Goal: Book appointment/travel/reservation

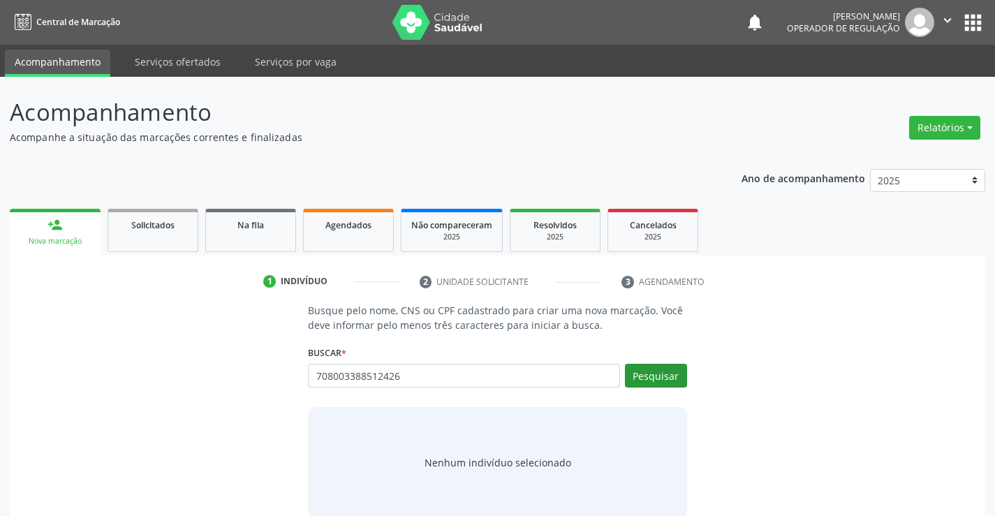
type input "708003388512426"
click at [657, 379] on button "Pesquisar" at bounding box center [656, 376] width 62 height 24
type input "708003388512426"
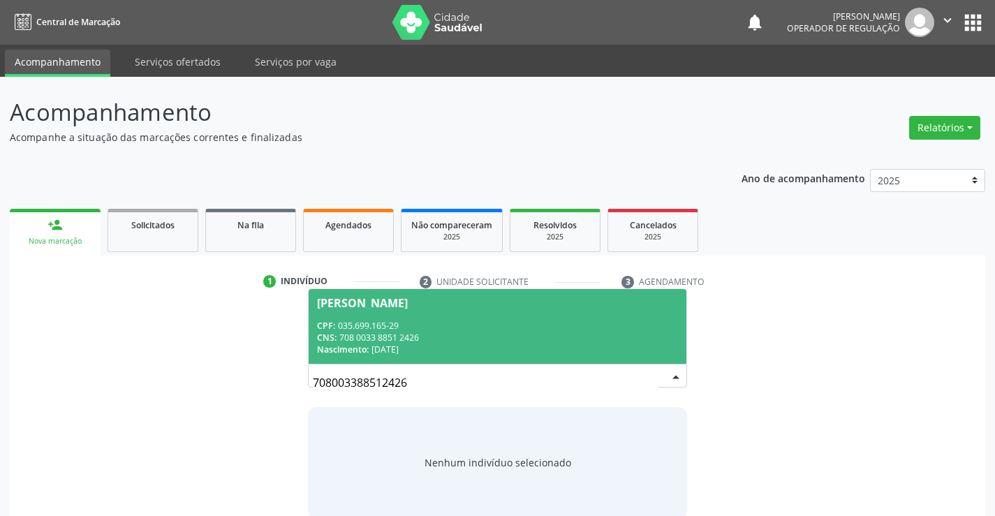
click at [390, 319] on span "[PERSON_NAME] CPF: 035.699.165-29 CNS: 708 0033 8851 2426 Nascimento: [DATE]" at bounding box center [497, 326] width 377 height 75
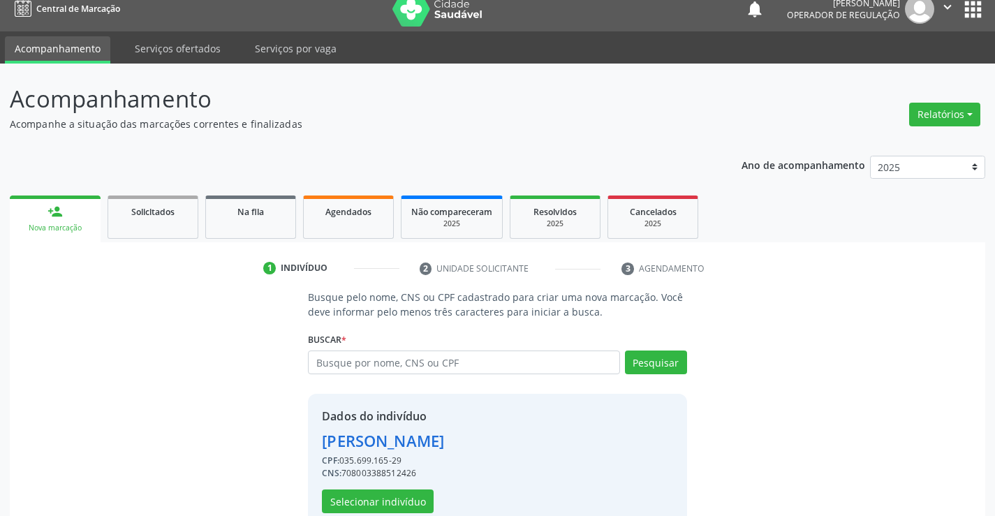
scroll to position [44, 0]
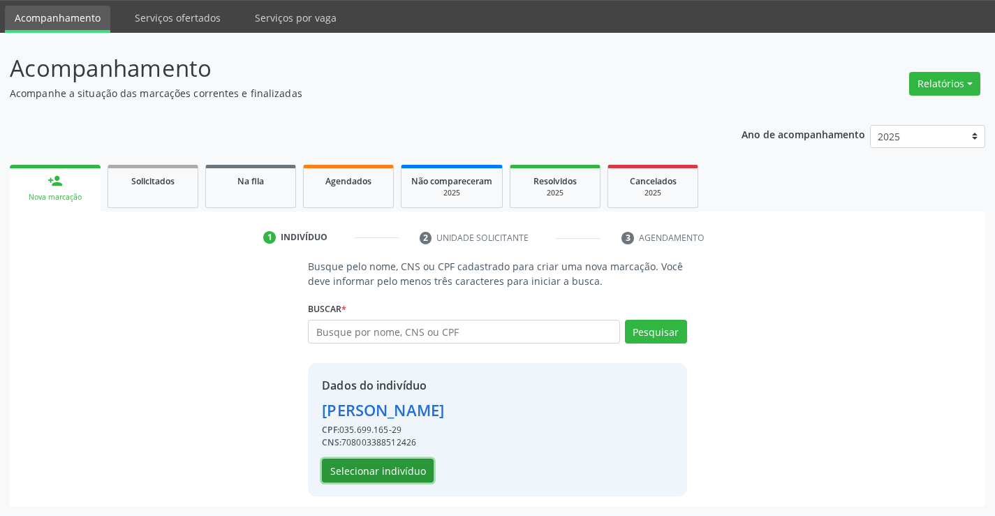
click at [371, 471] on button "Selecionar indivíduo" at bounding box center [378, 471] width 112 height 24
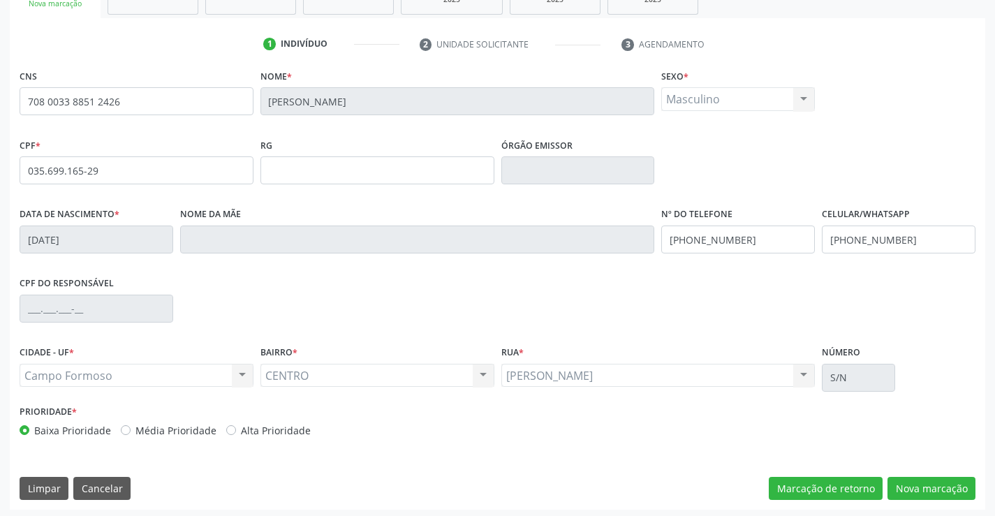
scroll to position [241, 0]
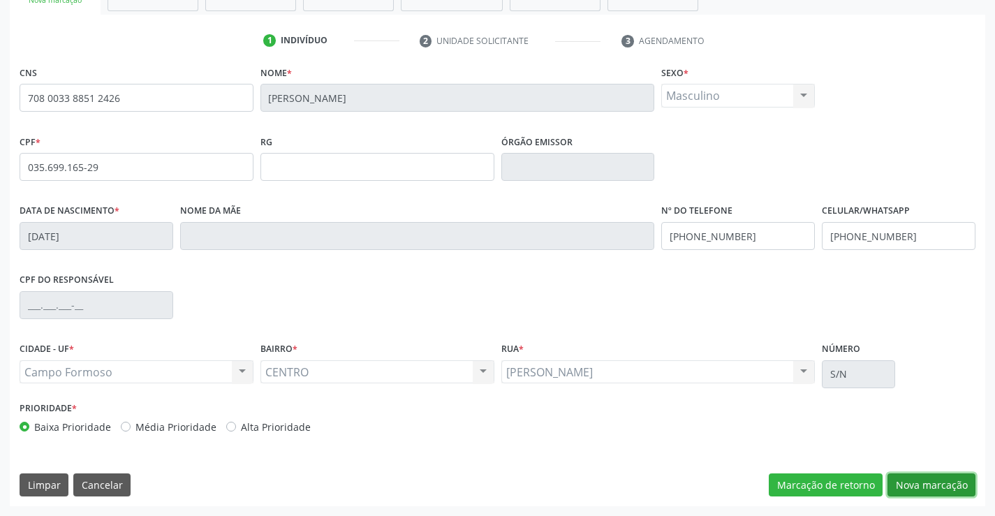
click at [914, 485] on button "Nova marcação" at bounding box center [932, 486] width 88 height 24
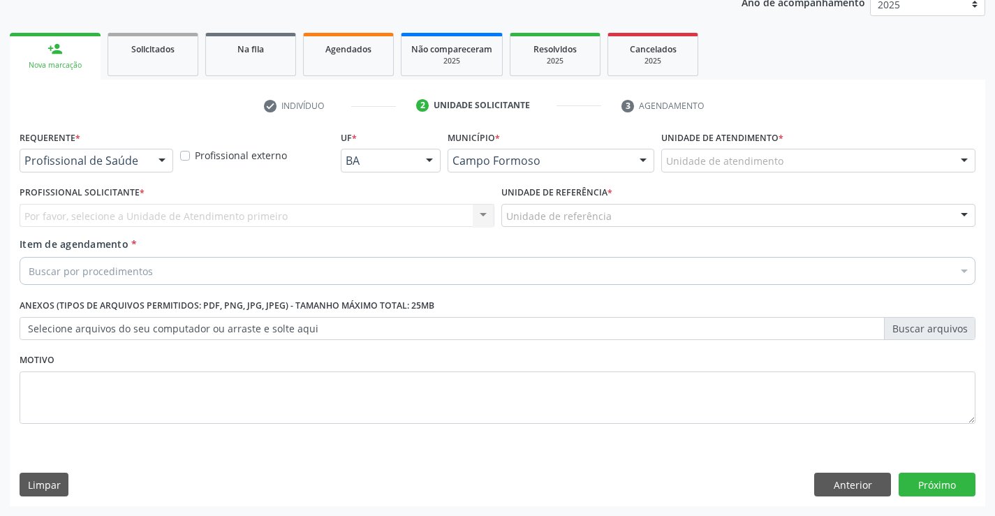
click at [160, 161] on div at bounding box center [162, 161] width 21 height 24
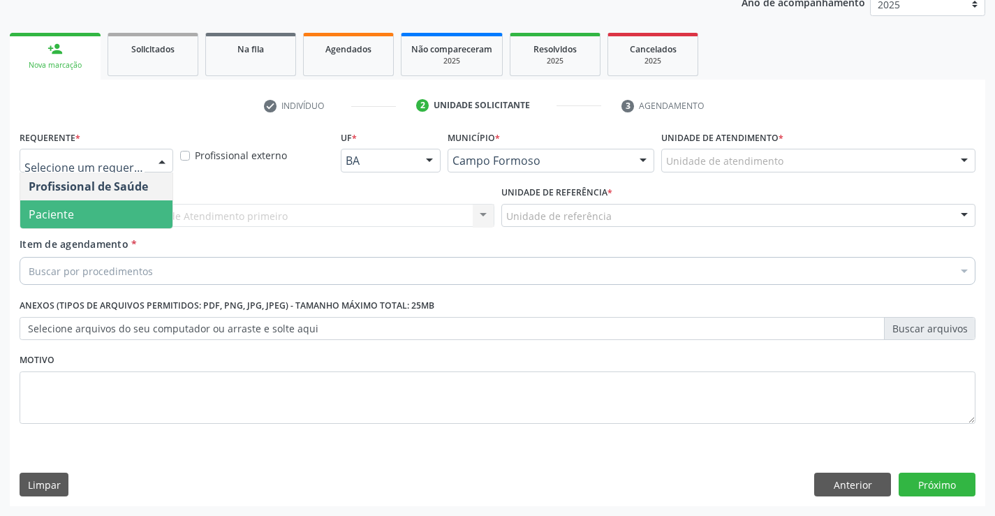
click at [78, 210] on span "Paciente" at bounding box center [96, 214] width 152 height 28
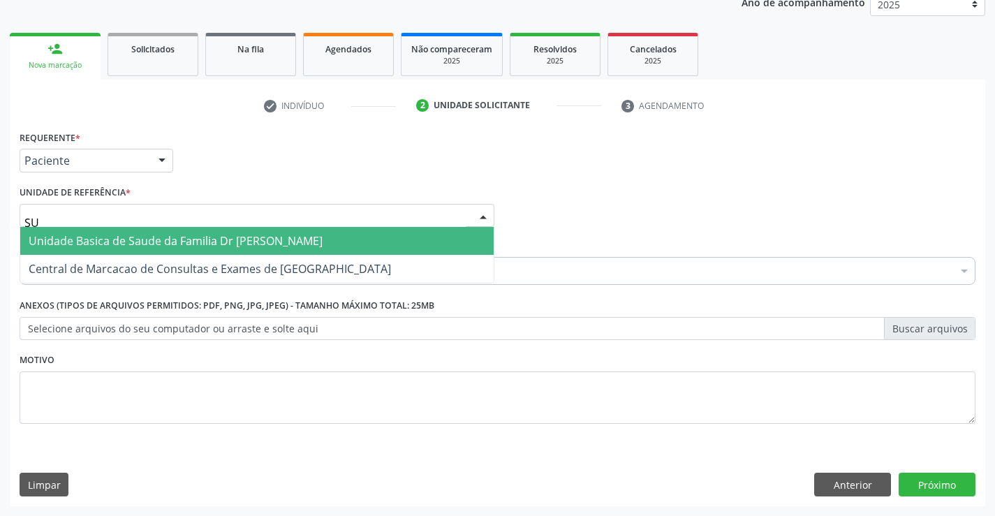
type input "SUD"
click at [127, 244] on span "Unidade Basica de Saude da Familia Dr [PERSON_NAME]" at bounding box center [176, 240] width 294 height 15
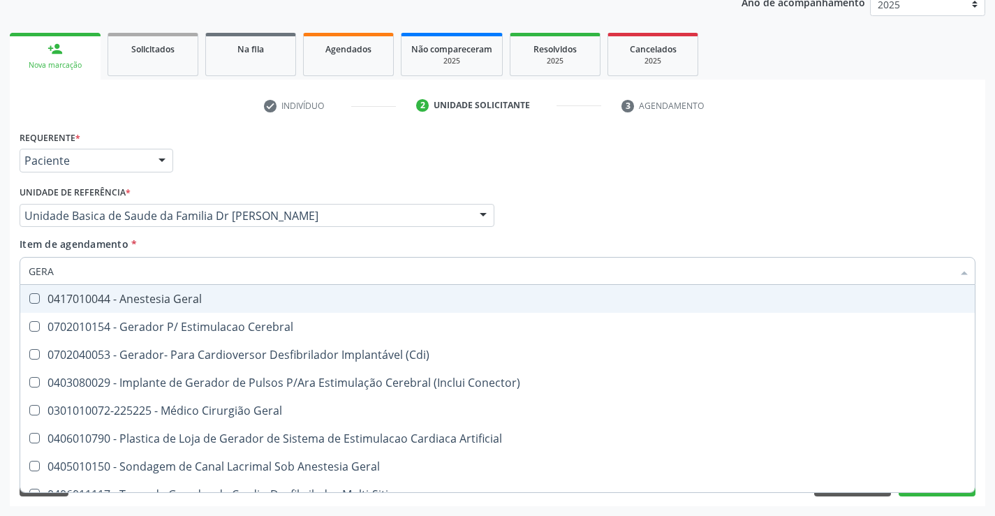
type input "GERAL"
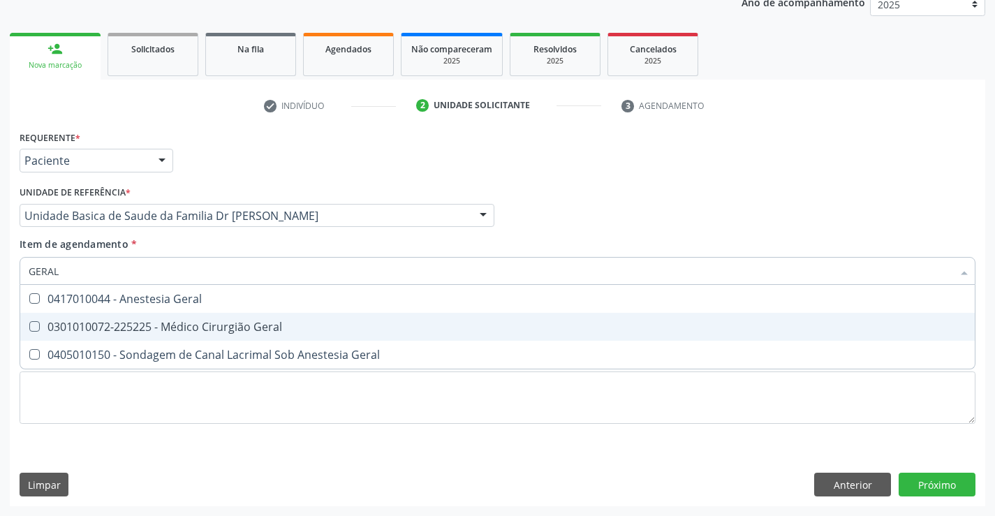
click at [235, 331] on div "0301010072-225225 - Médico Cirurgião Geral" at bounding box center [498, 326] width 938 height 11
checkbox Geral "true"
click at [913, 477] on div "Requerente * Paciente Profissional de Saúde Paciente Nenhum resultado encontrad…" at bounding box center [498, 316] width 976 height 379
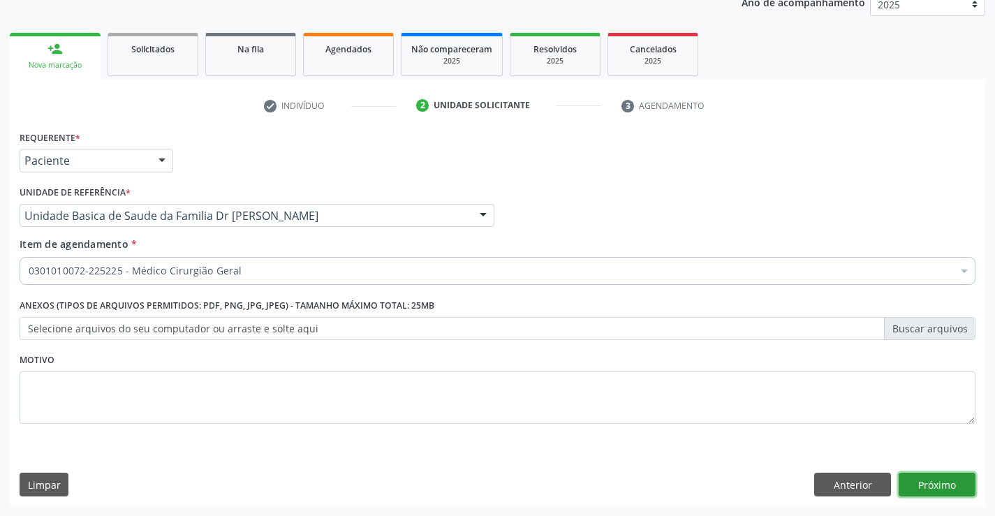
click at [934, 486] on button "Próximo" at bounding box center [937, 485] width 77 height 24
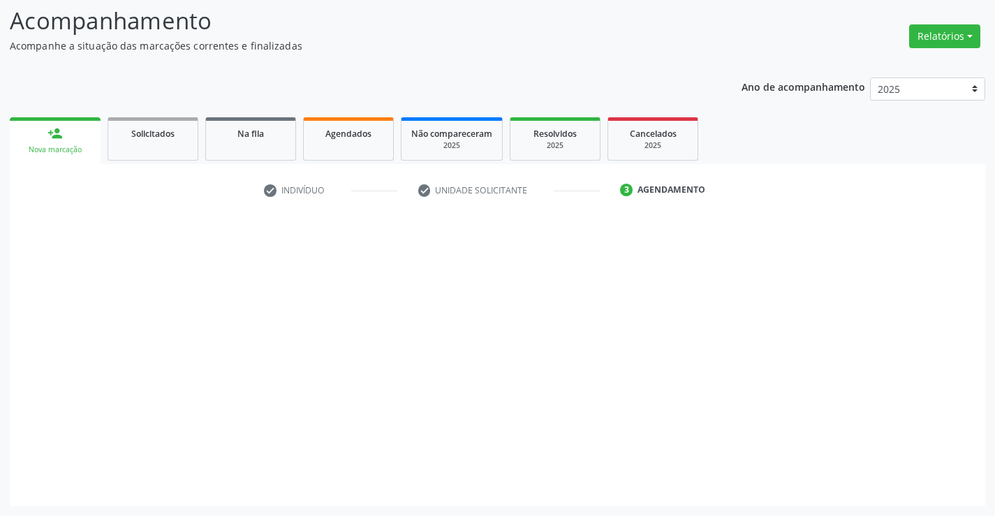
scroll to position [92, 0]
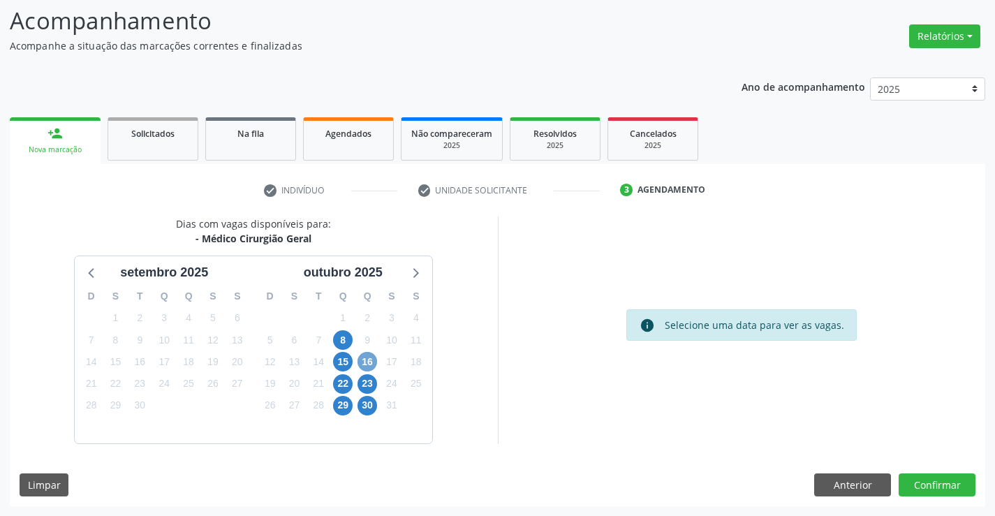
click at [367, 360] on span "16" at bounding box center [368, 362] width 20 height 20
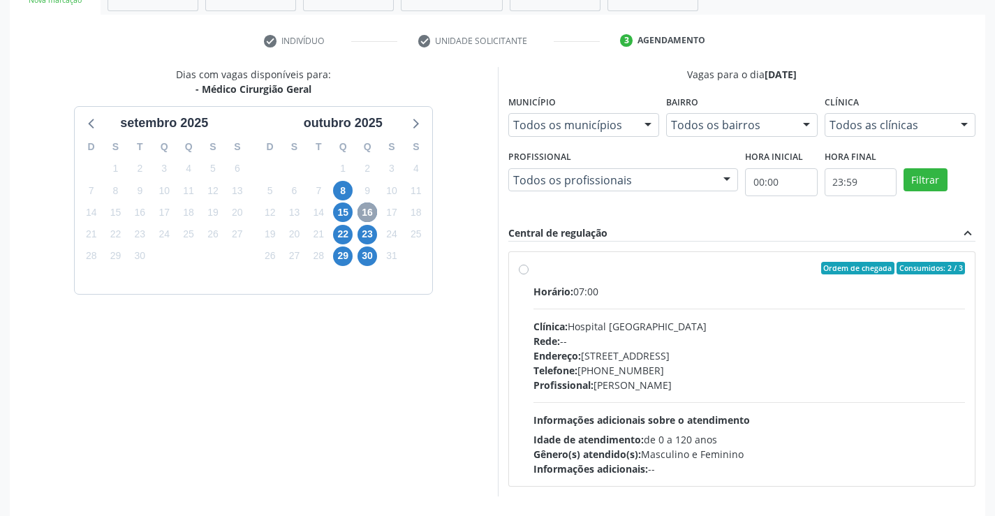
scroll to position [293, 0]
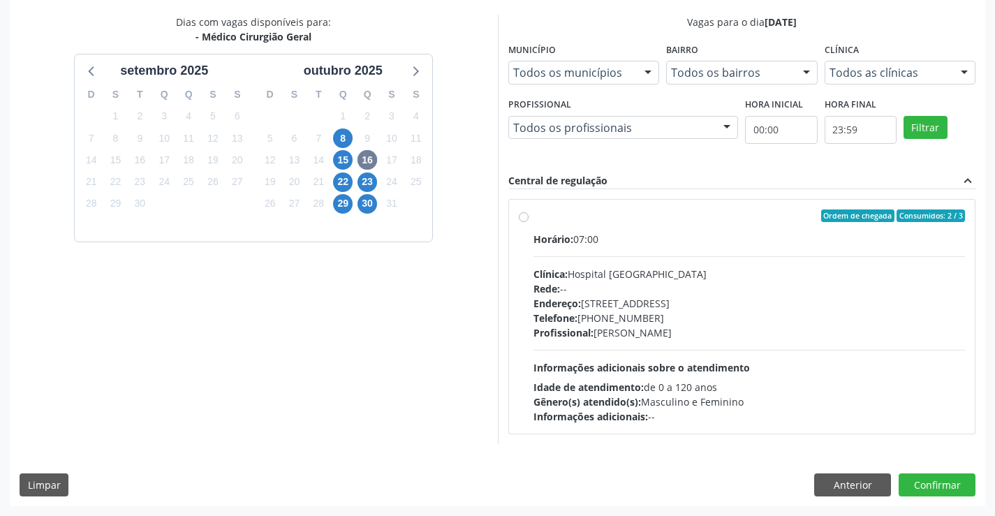
click at [534, 215] on label "Ordem de chegada Consumidos: 2 / 3 Horário: 07:00 Clínica: Hospital [GEOGRAPHIC…" at bounding box center [750, 317] width 432 height 214
click at [521, 215] on input "Ordem de chegada Consumidos: 2 / 3 Horário: 07:00 Clínica: Hospital [GEOGRAPHIC…" at bounding box center [524, 216] width 10 height 13
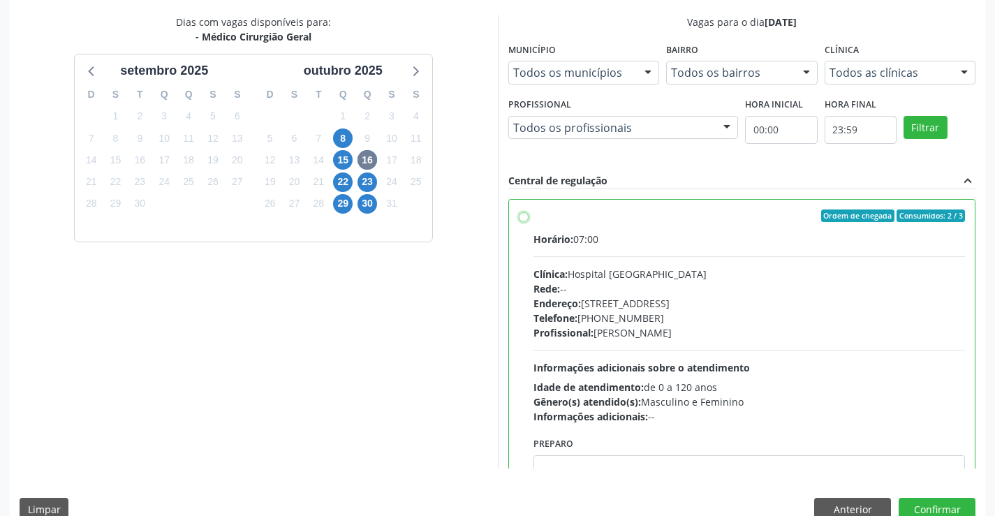
radio input "true"
click at [930, 508] on button "Confirmar" at bounding box center [937, 510] width 77 height 24
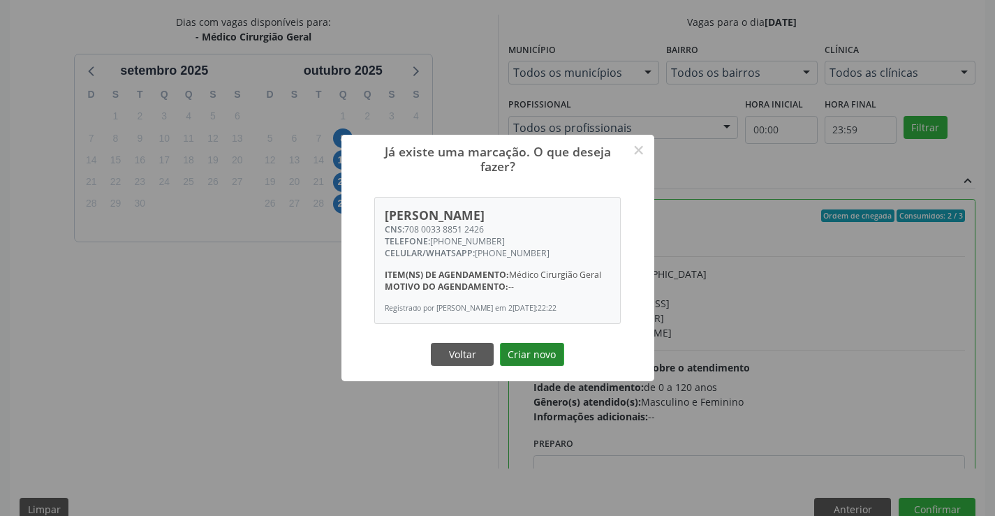
click at [529, 359] on button "Criar novo" at bounding box center [532, 355] width 64 height 24
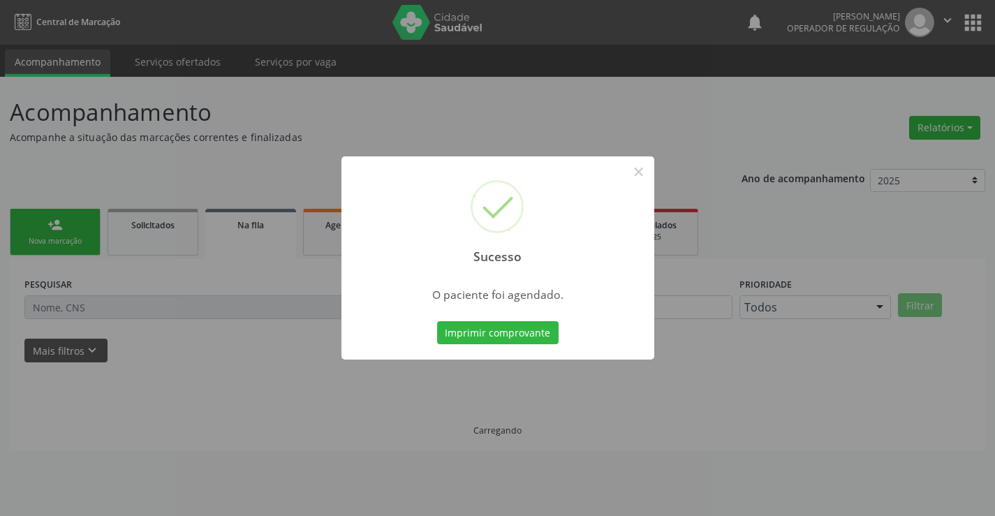
scroll to position [0, 0]
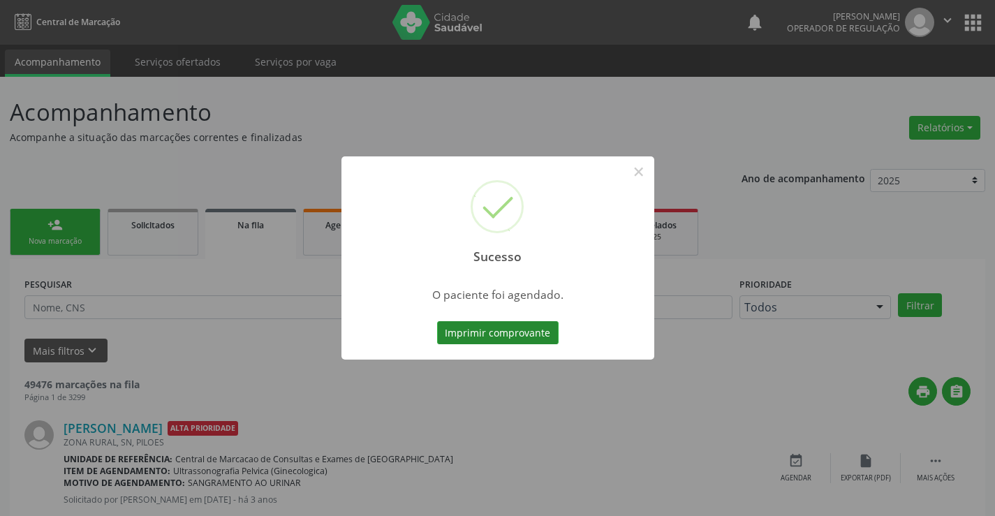
click at [488, 335] on button "Imprimir comprovante" at bounding box center [498, 333] width 122 height 24
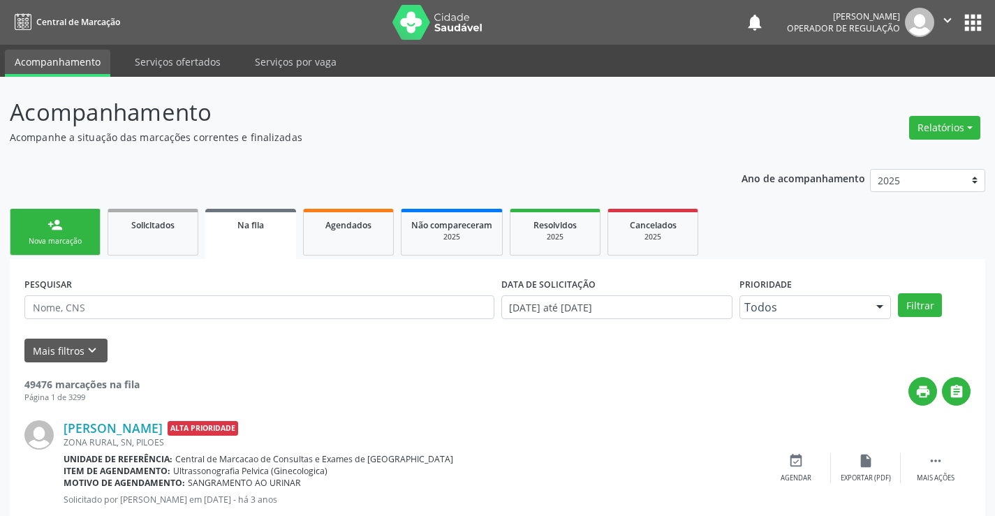
click at [947, 16] on icon "" at bounding box center [947, 20] width 15 height 15
click at [892, 90] on link "Sair" at bounding box center [912, 85] width 96 height 20
